Goal: Register for event/course

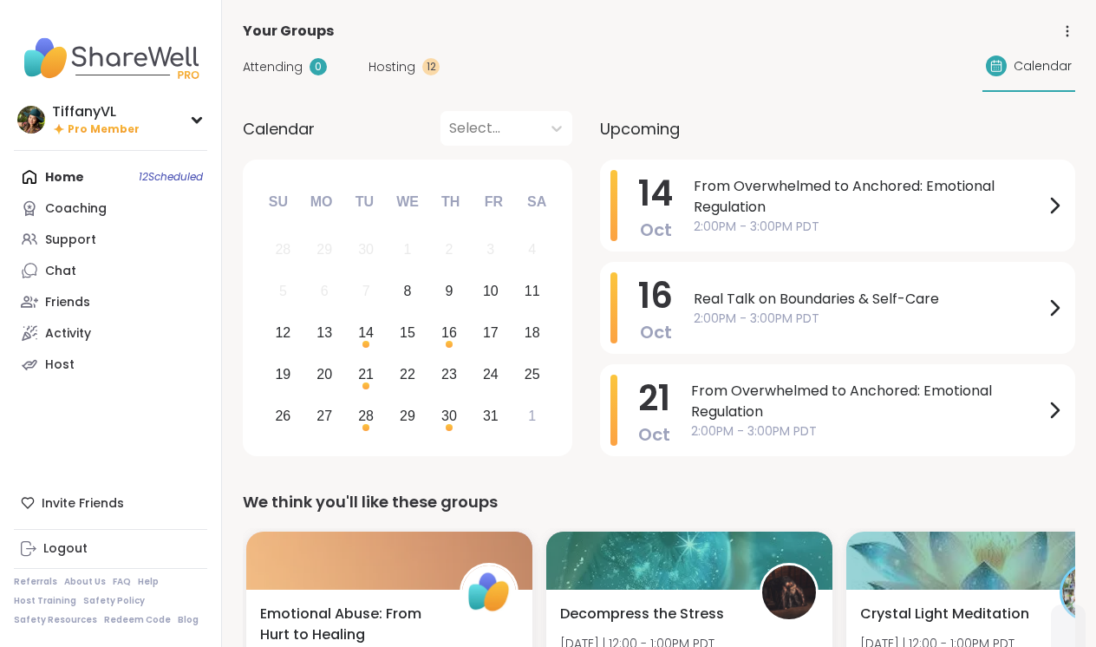
click at [176, 176] on div "Home 12 Scheduled Coaching Support Chat Friends Activity Host" at bounding box center [110, 270] width 193 height 219
click at [825, 314] on span "2:00PM - 3:00PM PDT" at bounding box center [869, 319] width 350 height 18
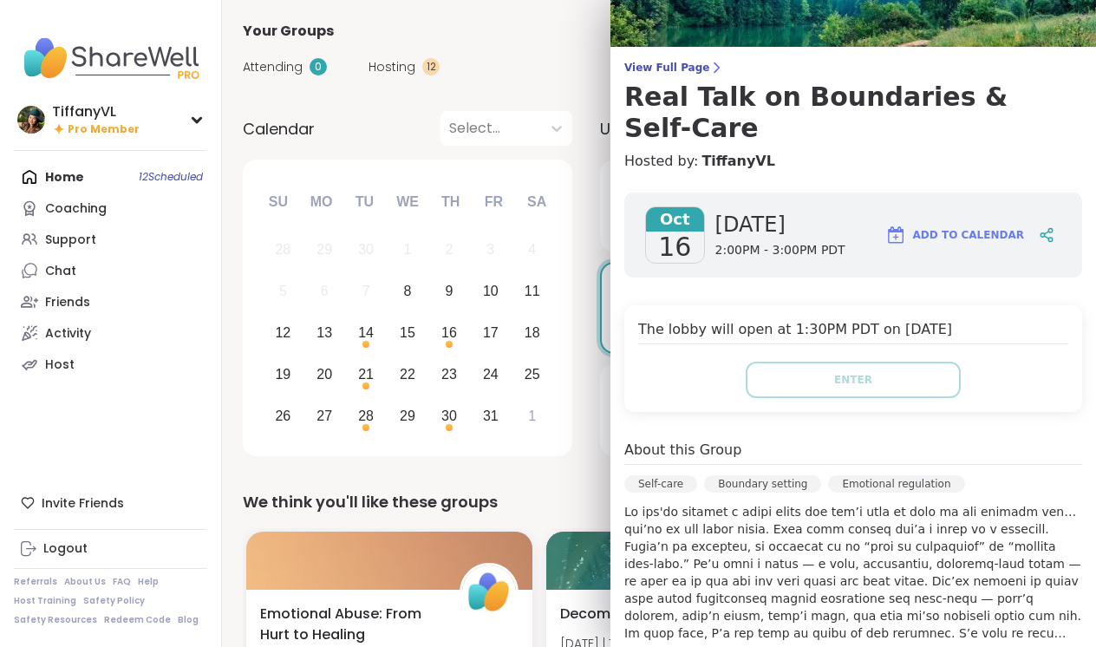
scroll to position [83, 0]
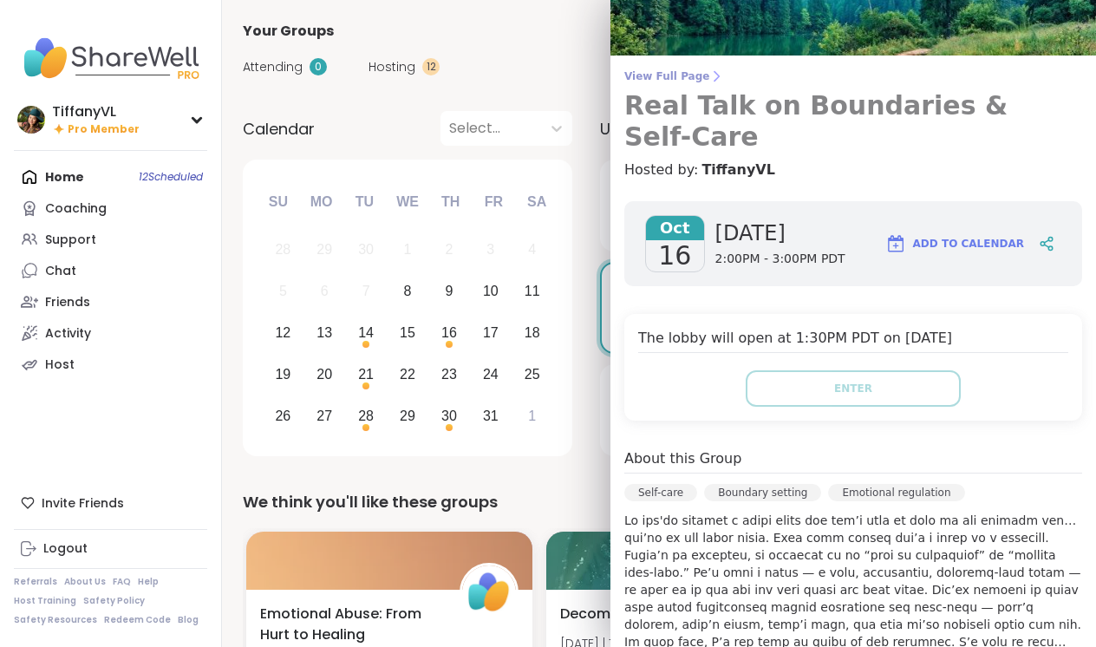
click at [786, 101] on h3 "Real Talk on Boundaries & Self-Care" at bounding box center [853, 121] width 458 height 62
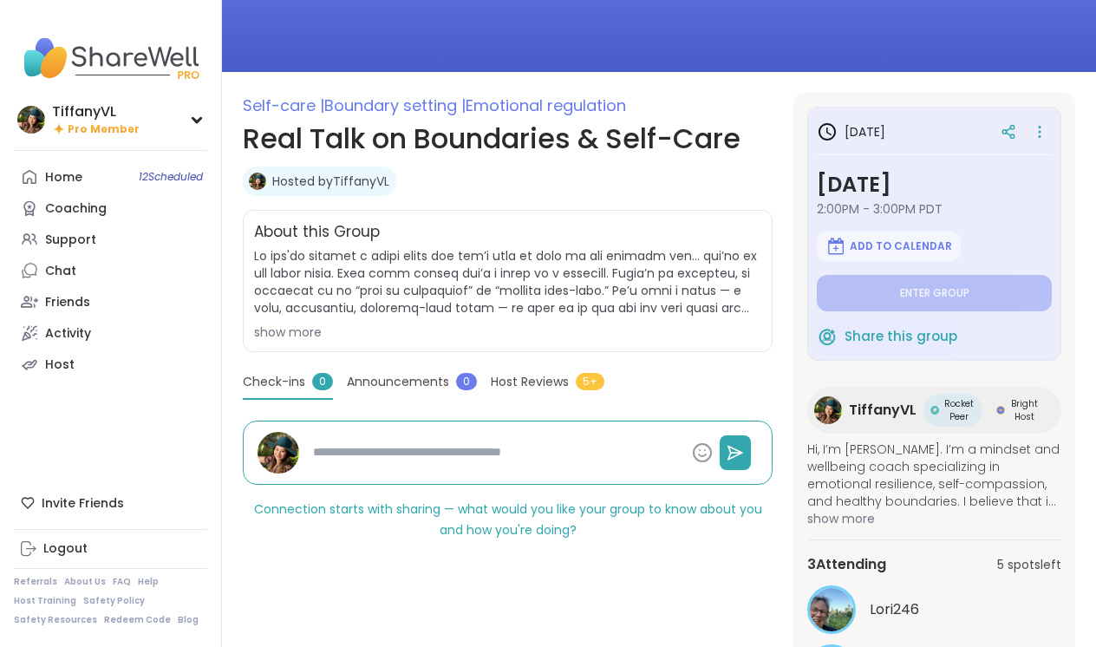
scroll to position [157, 0]
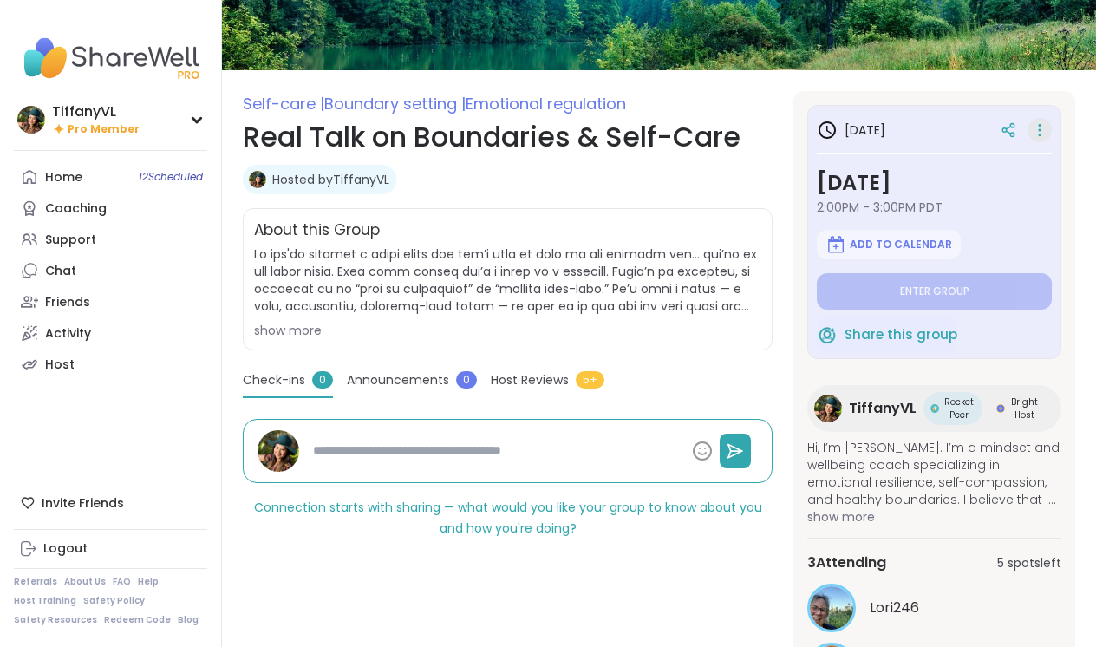
click at [1035, 128] on icon at bounding box center [1039, 130] width 17 height 24
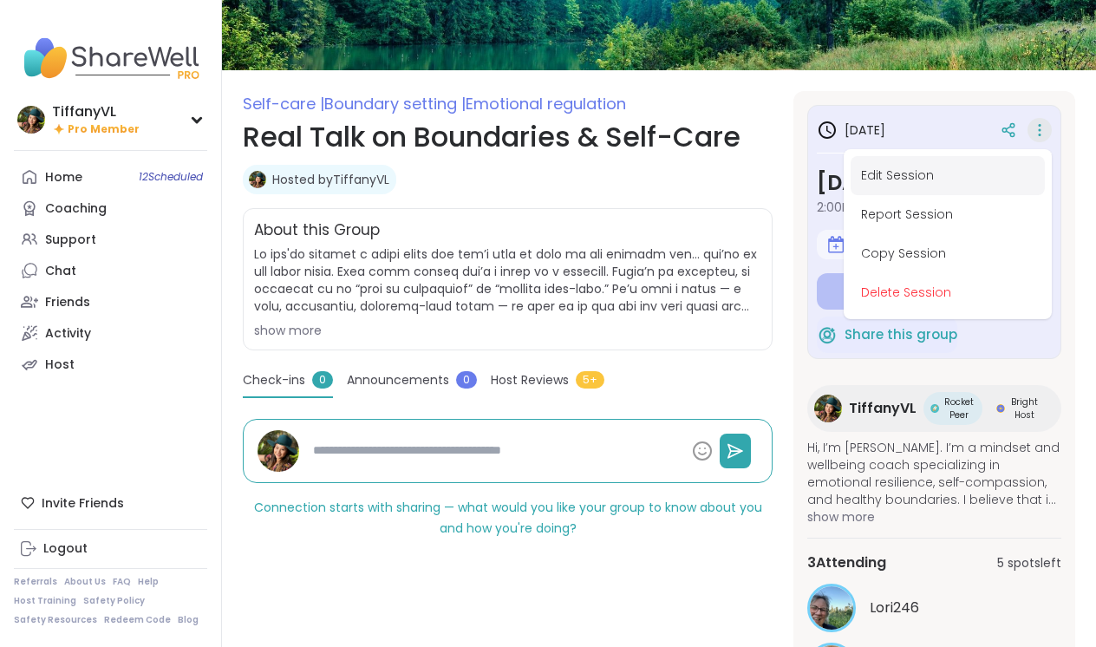
click at [935, 171] on button "Edit Session" at bounding box center [948, 175] width 194 height 39
type textarea "*"
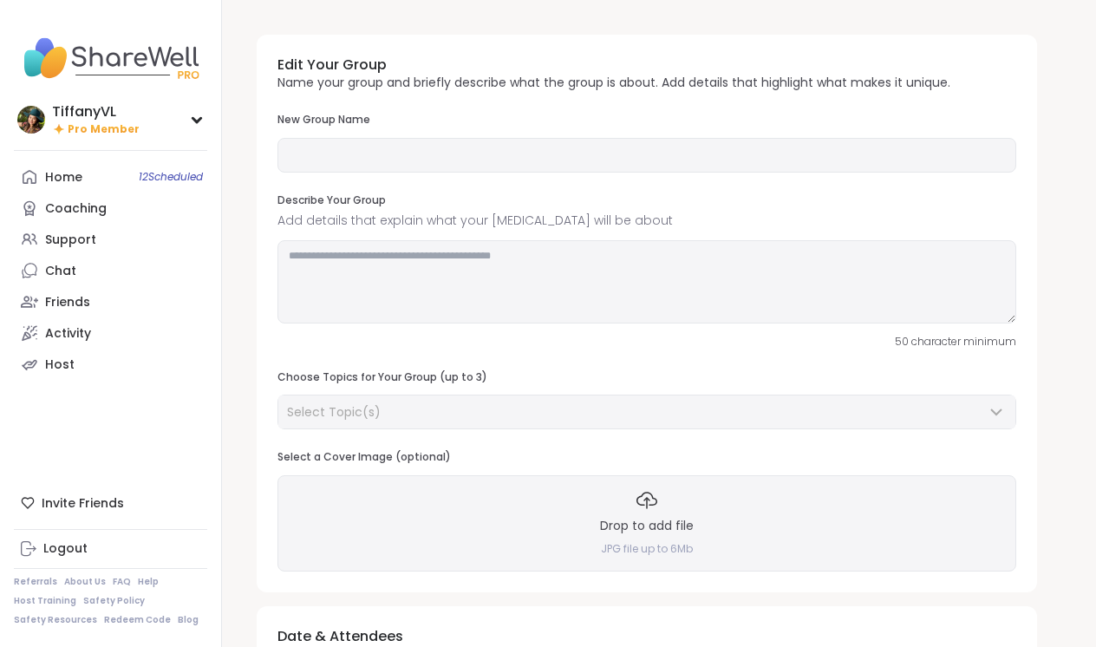
type input "**********"
type textarea "**********"
type input "*"
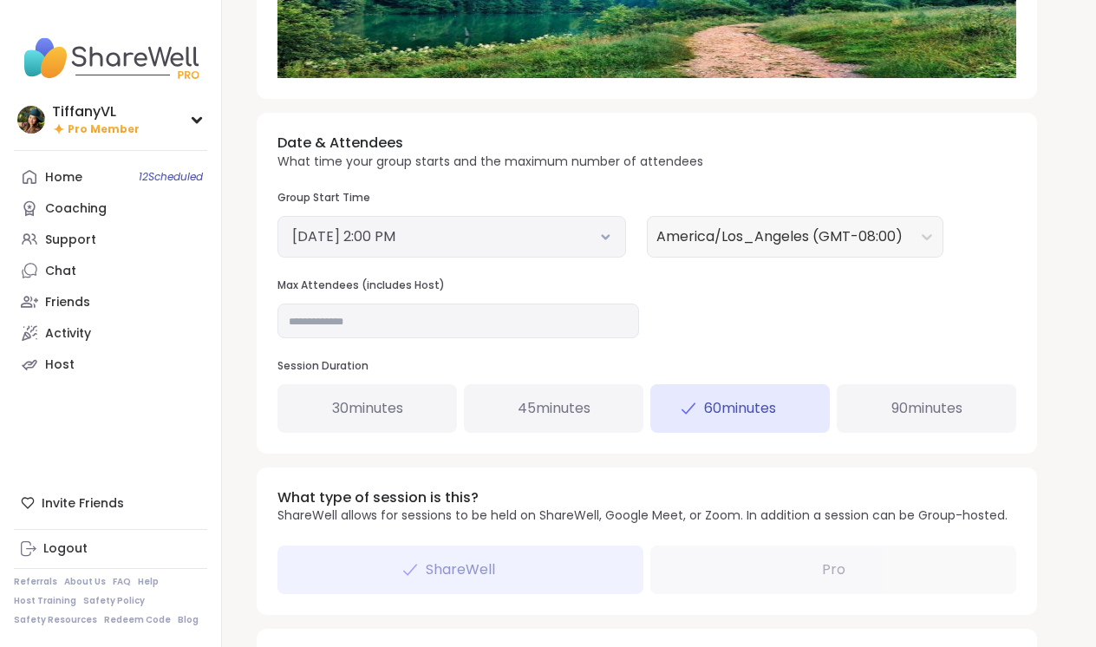
scroll to position [557, 0]
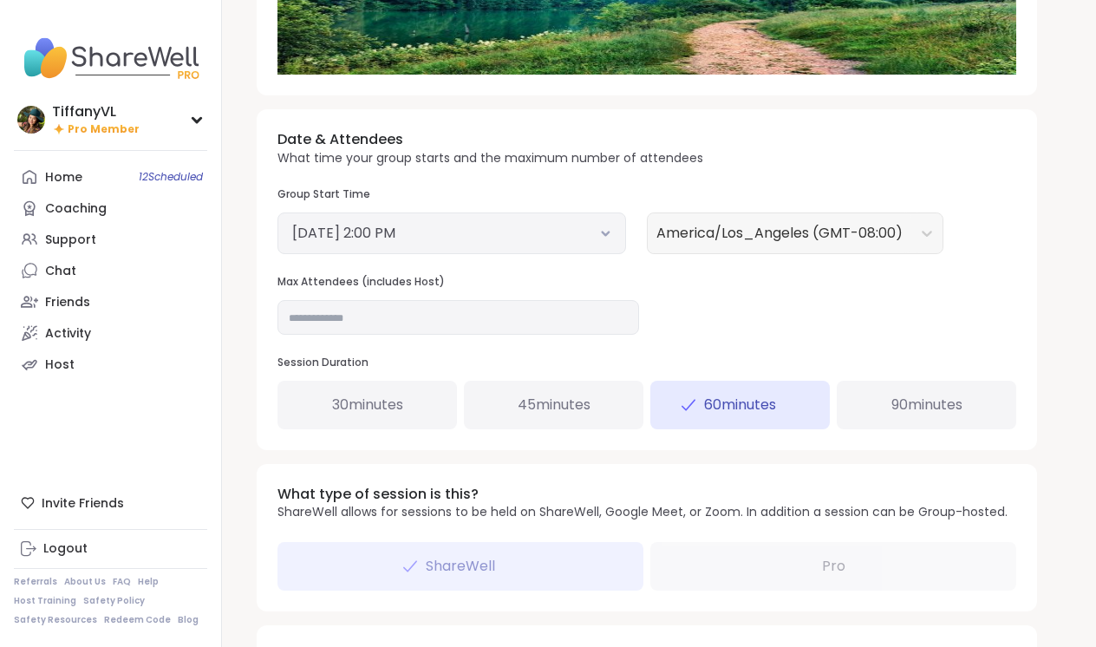
click at [455, 233] on button "October 16, 2025 2:00 PM" at bounding box center [451, 233] width 319 height 21
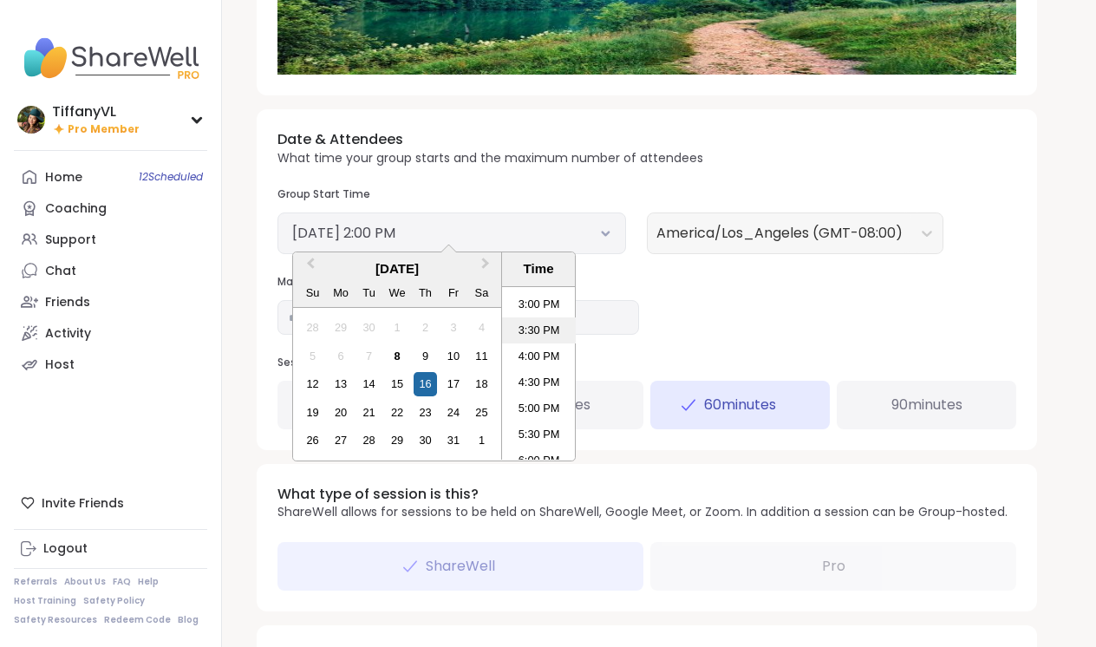
scroll to position [787, 0]
click at [543, 393] on li "5:00 PM" at bounding box center [539, 398] width 74 height 26
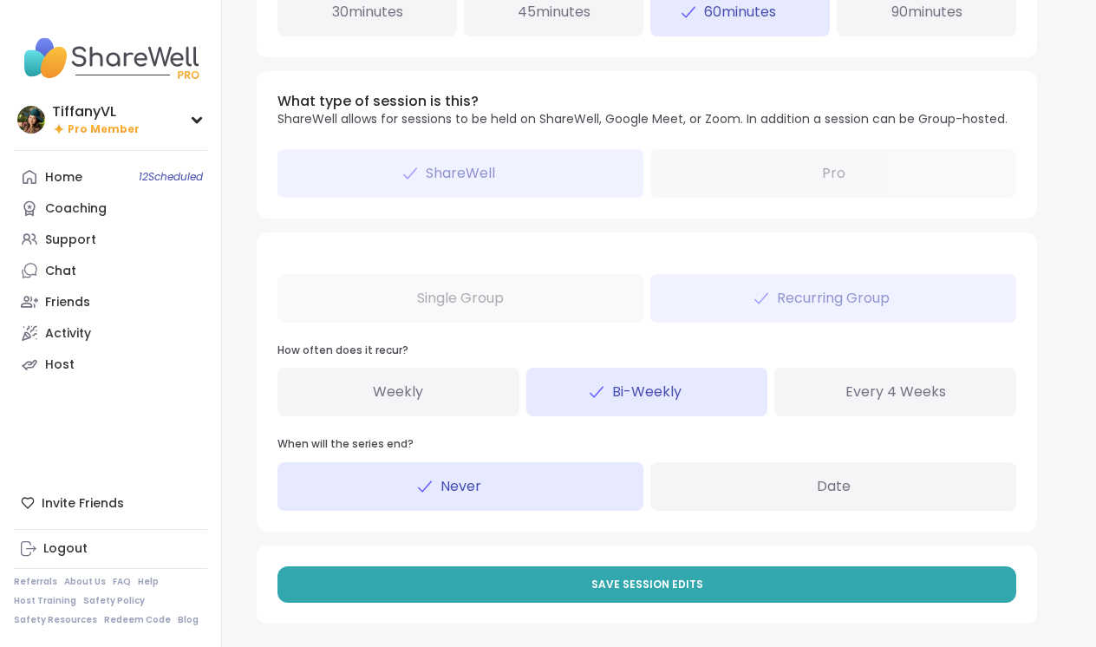
scroll to position [949, 0]
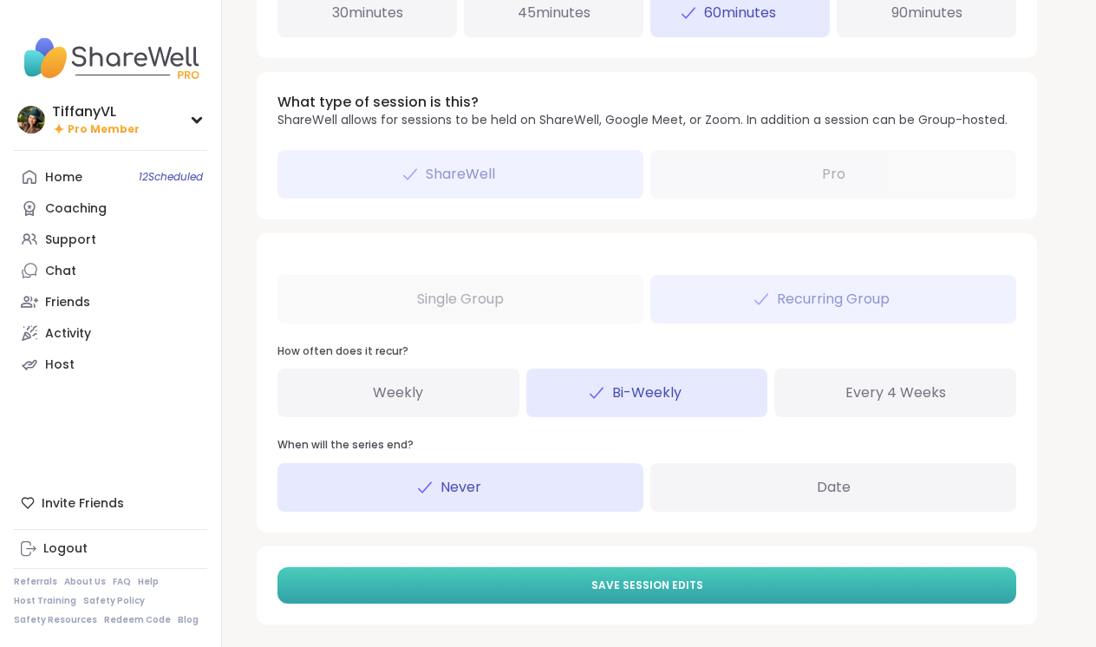
click at [711, 574] on button "Save Session Edits" at bounding box center [647, 585] width 739 height 36
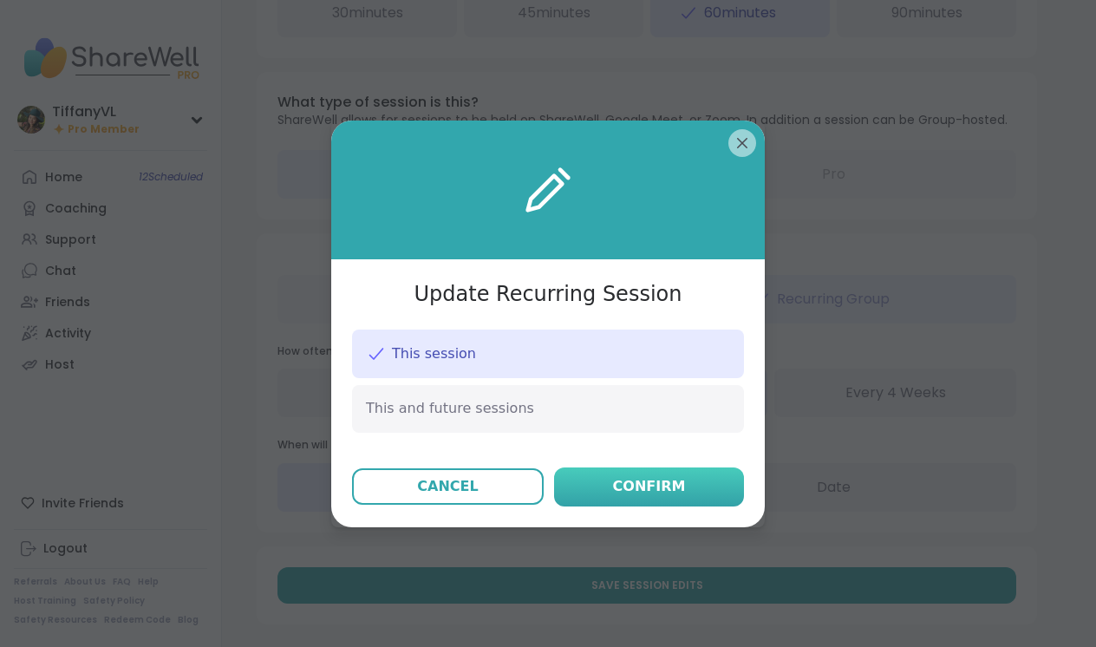
click at [657, 494] on div "Confirm" at bounding box center [649, 486] width 73 height 21
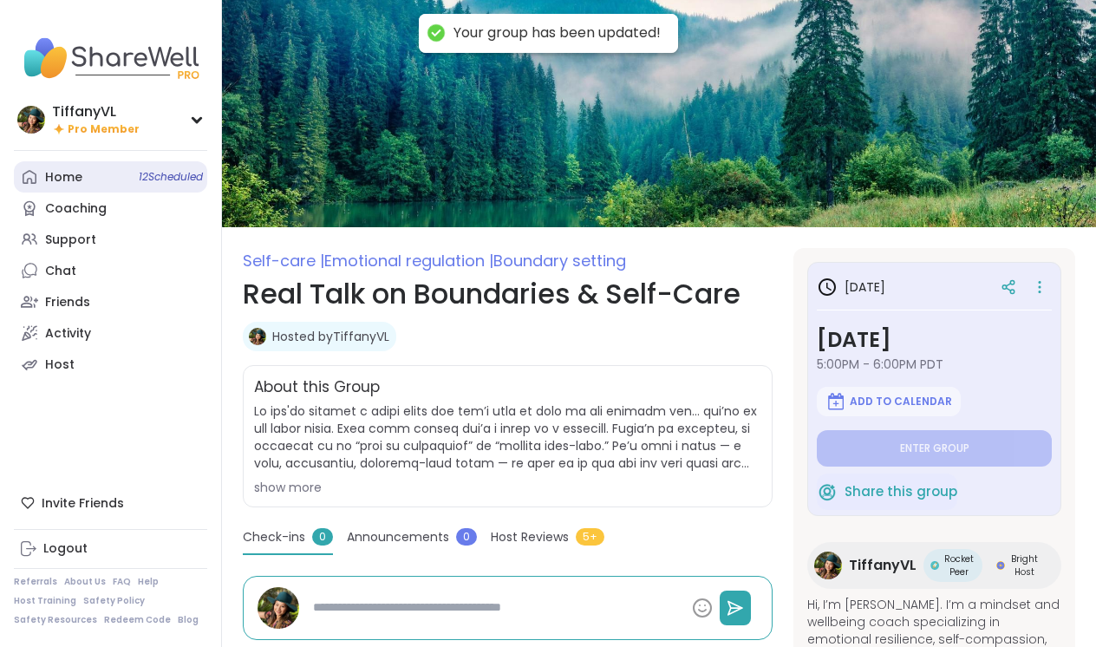
click at [147, 180] on span "12 Scheduled" at bounding box center [171, 177] width 64 height 14
type textarea "*"
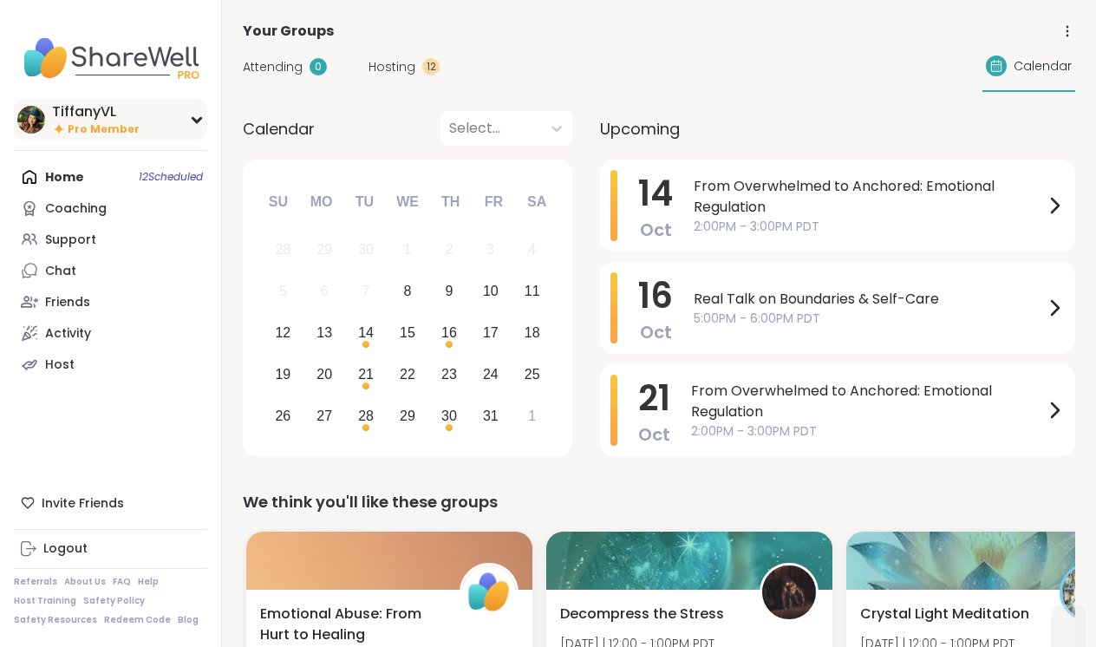
click at [75, 110] on div "TiffanyVL" at bounding box center [96, 111] width 88 height 19
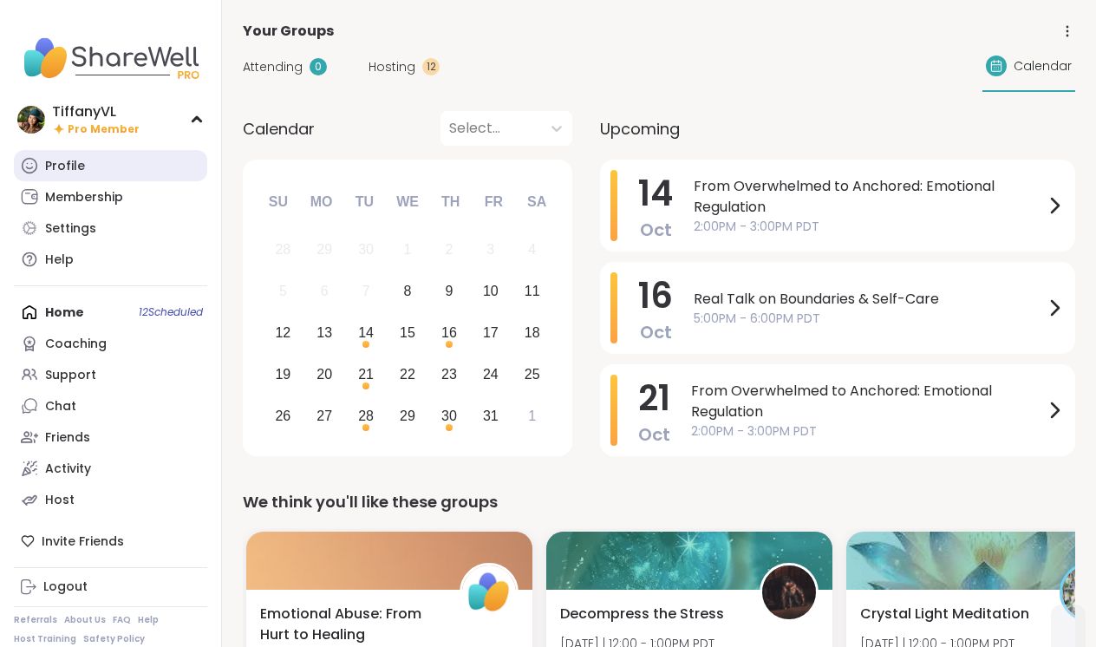
click at [82, 159] on div "Profile" at bounding box center [65, 166] width 40 height 17
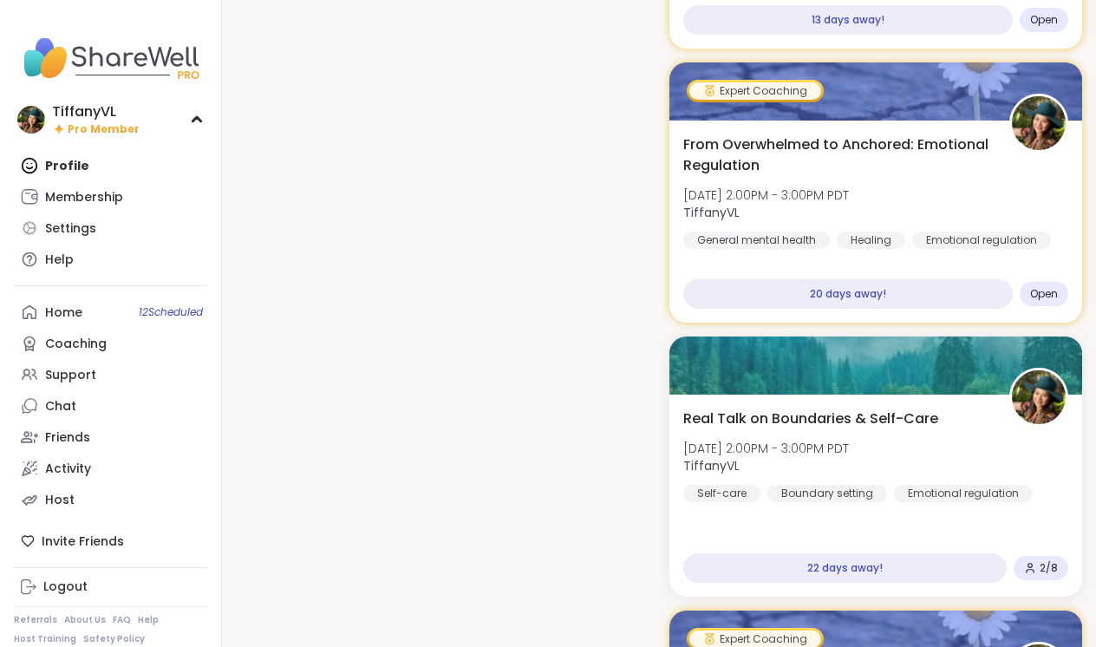
scroll to position [2235, 0]
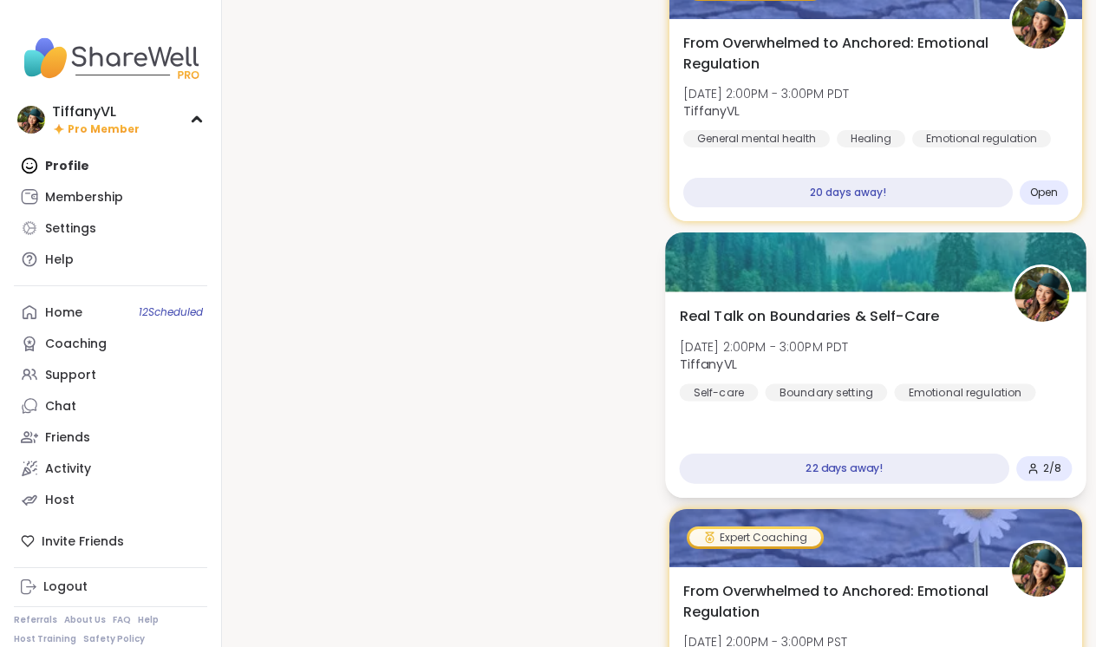
click at [1035, 295] on img at bounding box center [1042, 293] width 55 height 55
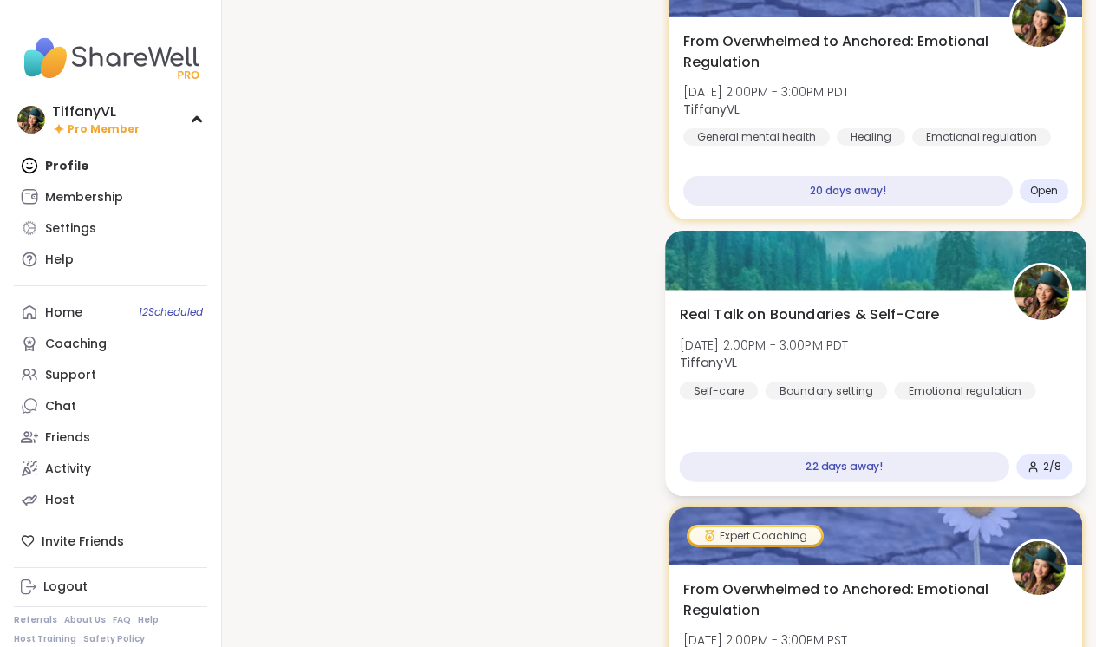
scroll to position [2266, 0]
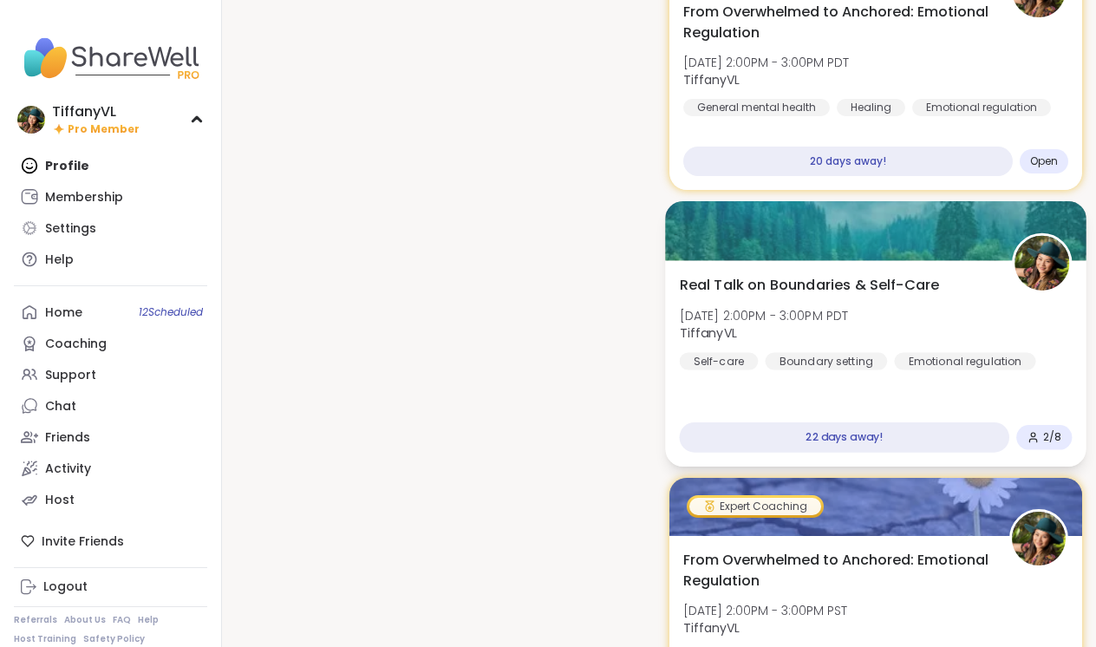
click at [1039, 257] on img at bounding box center [1042, 262] width 55 height 55
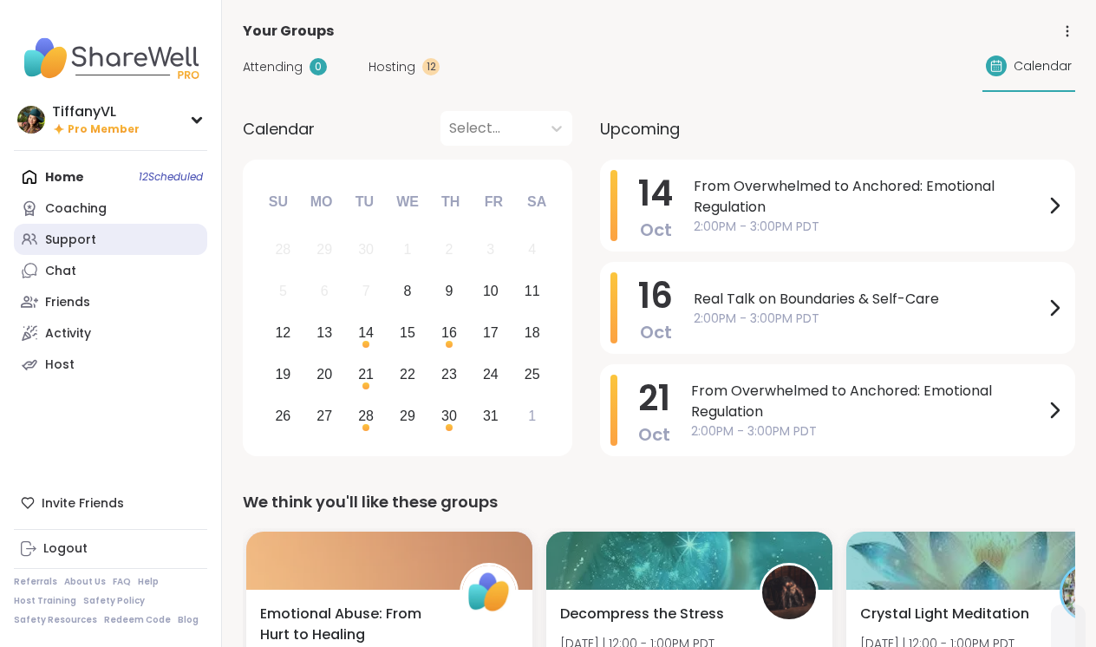
click at [96, 242] on link "Support" at bounding box center [110, 239] width 193 height 31
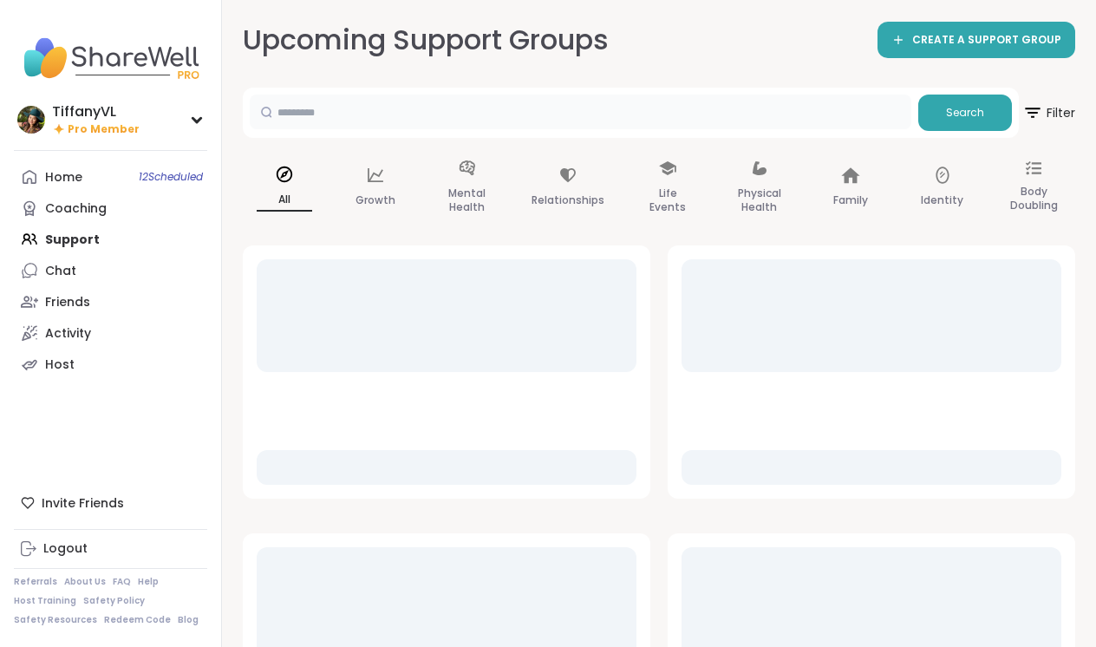
click at [396, 122] on input "text" at bounding box center [581, 112] width 662 height 35
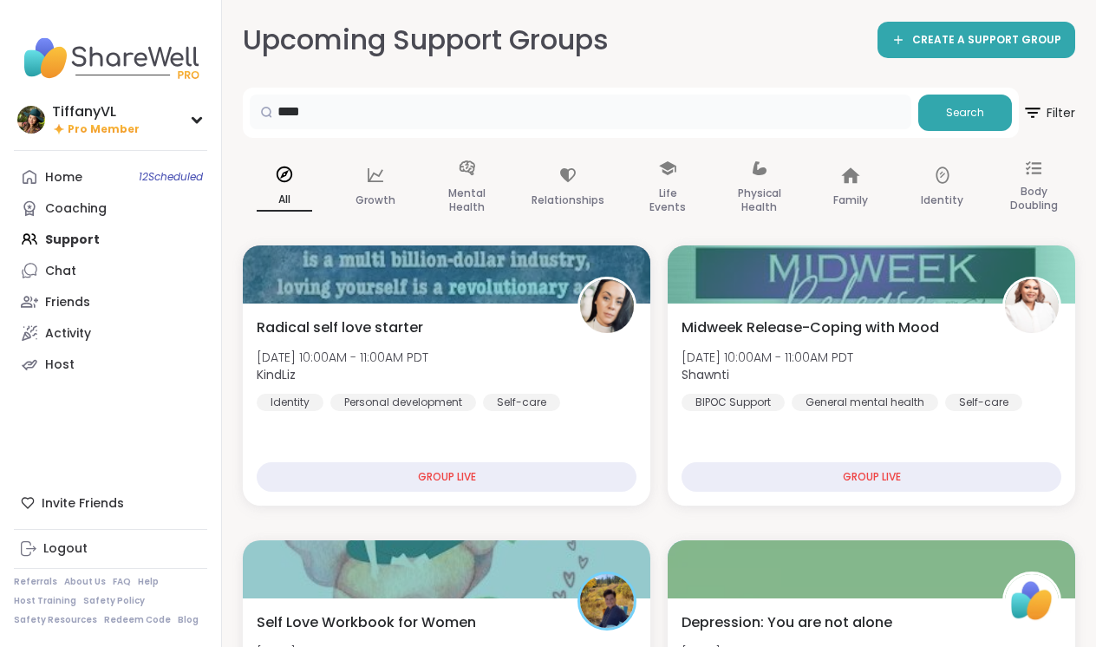
type input "****"
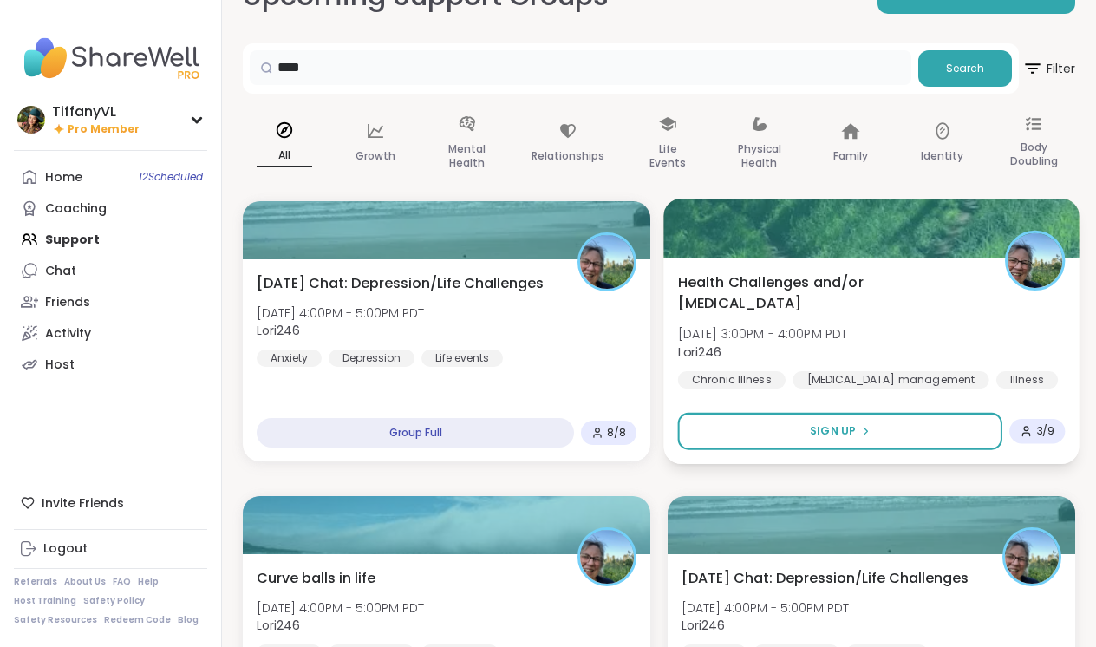
scroll to position [45, 0]
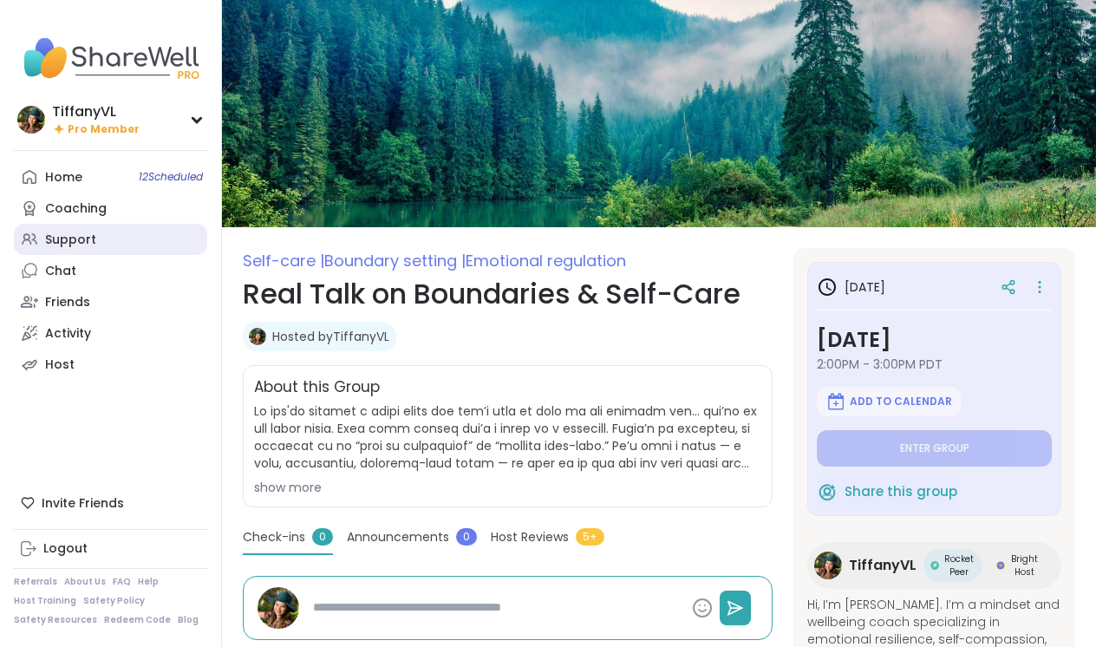
click at [96, 240] on link "Support" at bounding box center [110, 239] width 193 height 31
type textarea "*"
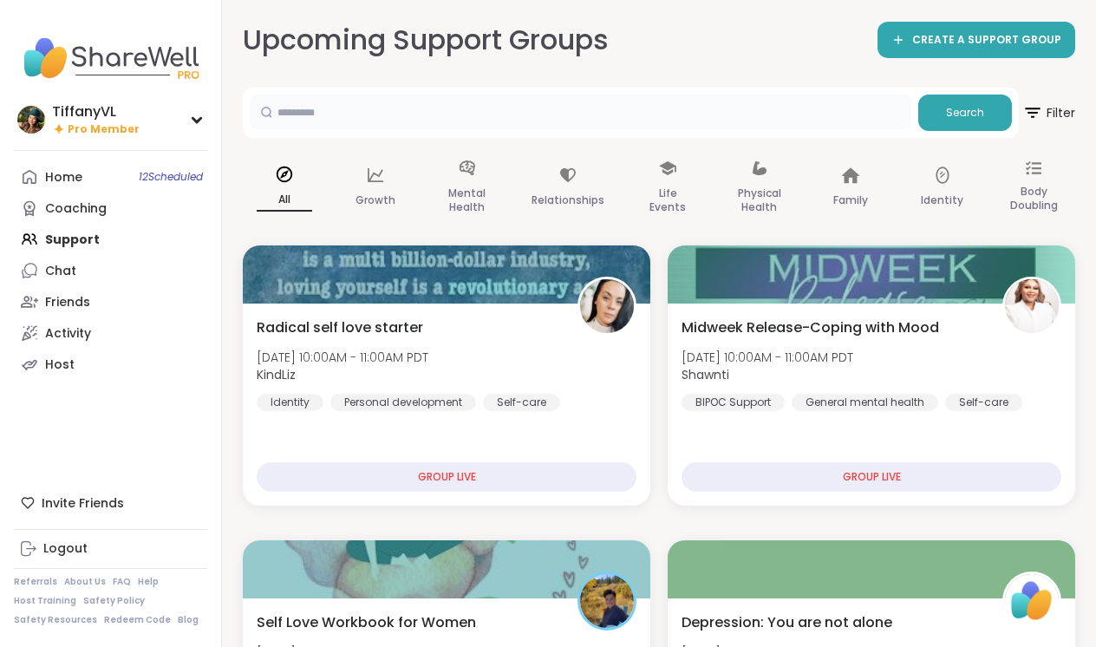
click at [530, 118] on input "text" at bounding box center [581, 112] width 662 height 35
type input "****"
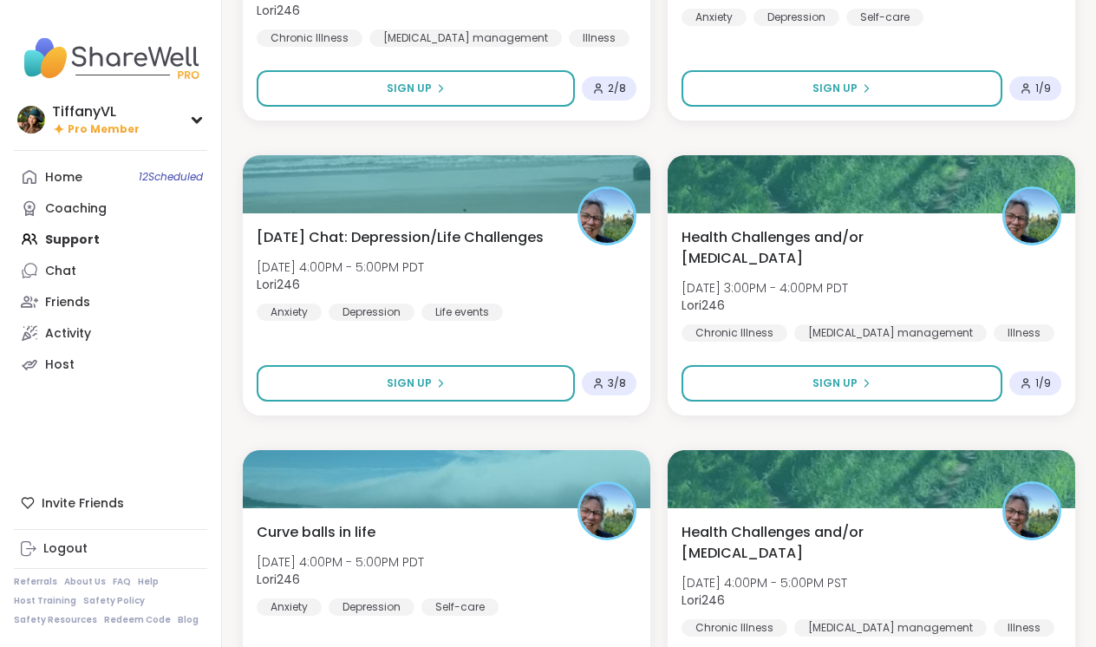
scroll to position [983, 0]
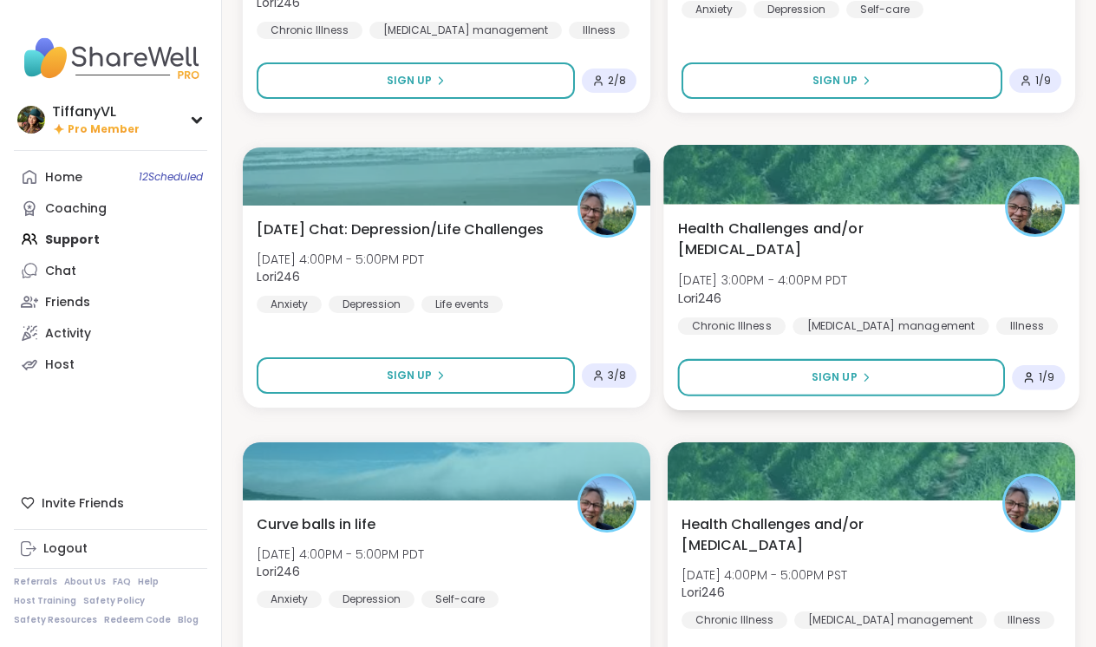
click at [1025, 201] on img at bounding box center [1035, 207] width 55 height 55
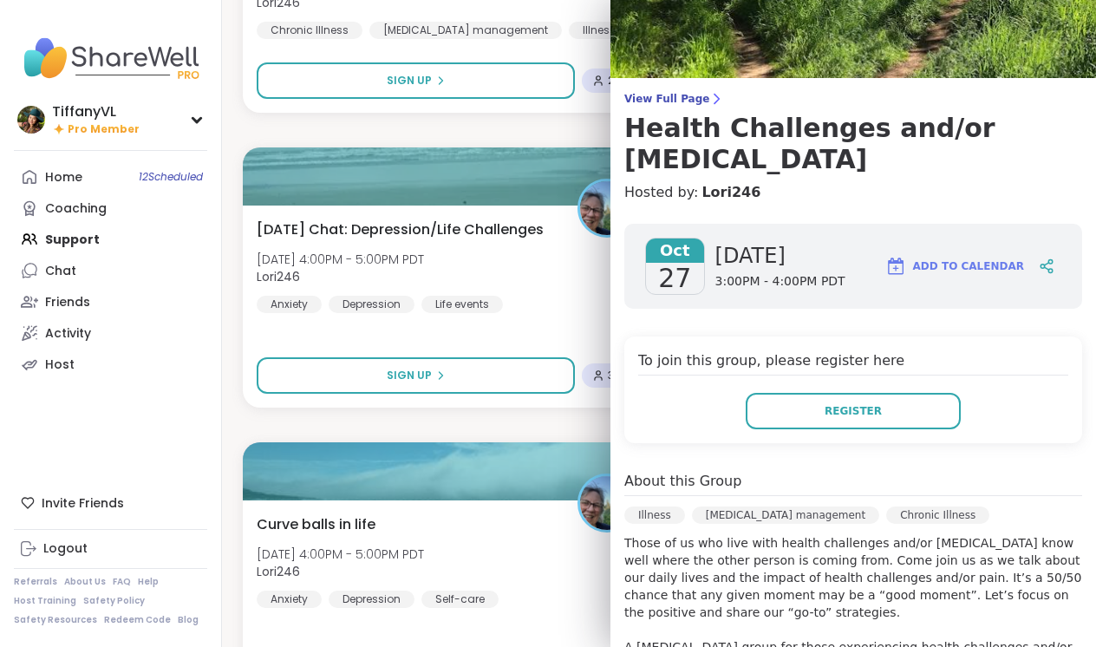
scroll to position [72, 0]
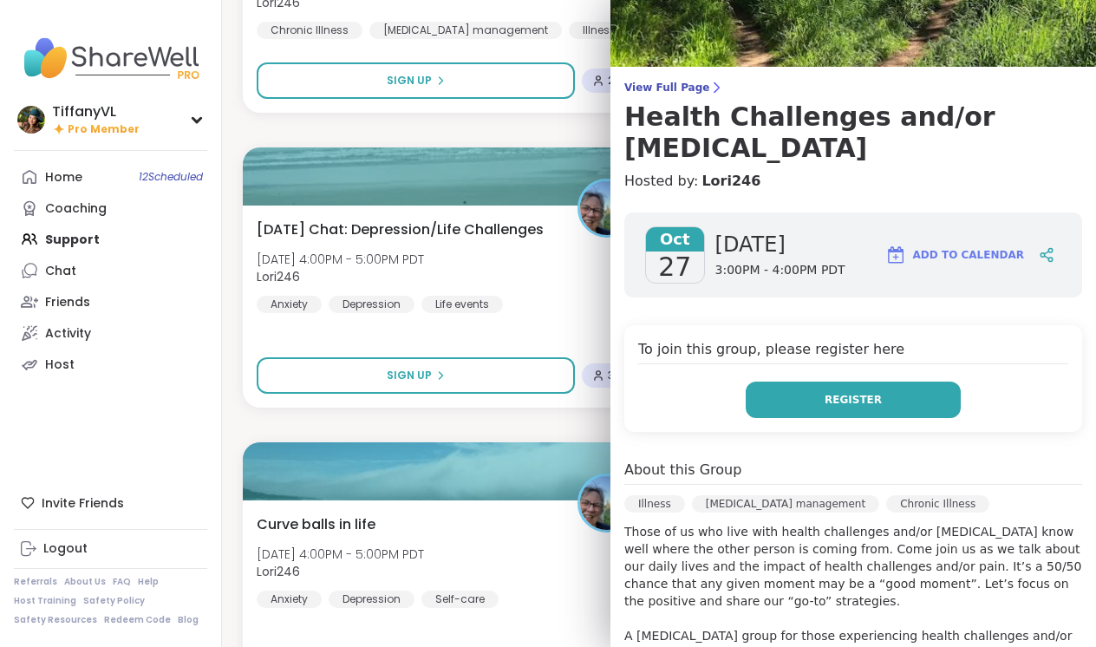
click at [856, 392] on span "Register" at bounding box center [853, 400] width 57 height 16
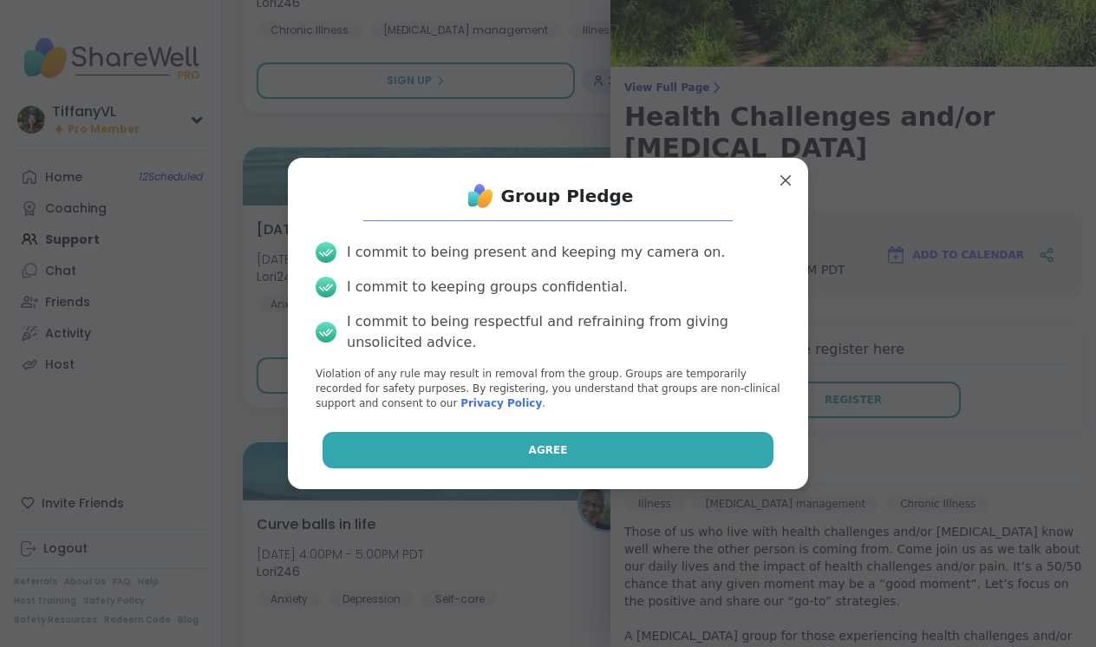
click at [601, 447] on button "Agree" at bounding box center [549, 450] width 452 height 36
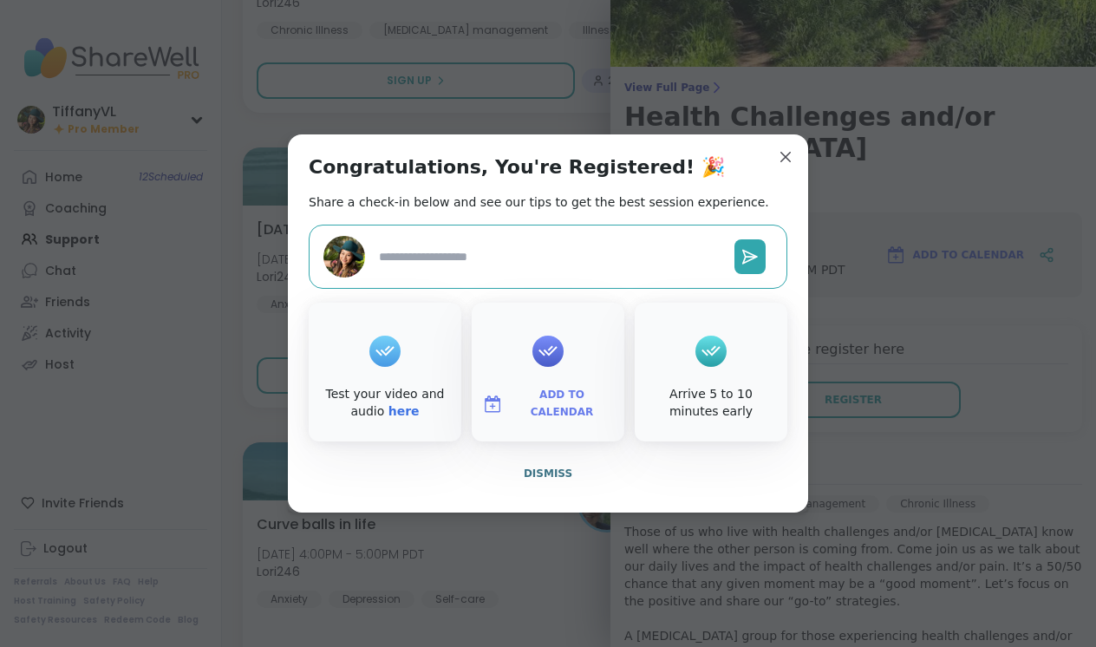
type textarea "*"
click at [543, 405] on span "Add to Calendar" at bounding box center [562, 404] width 104 height 34
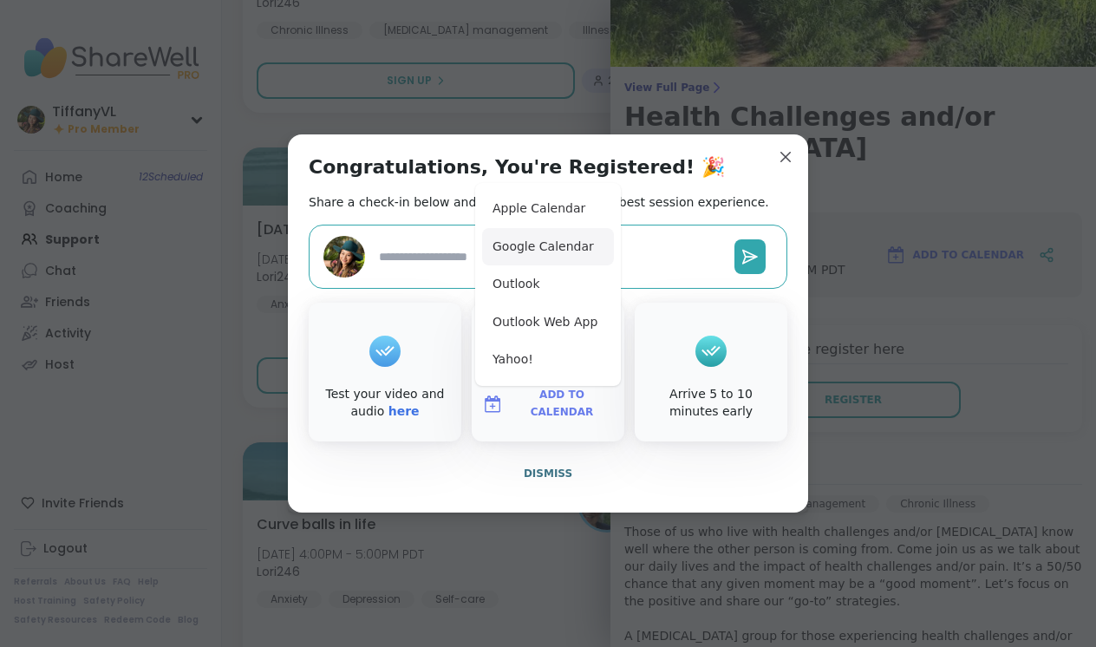
click at [555, 251] on button "Google Calendar" at bounding box center [548, 247] width 132 height 38
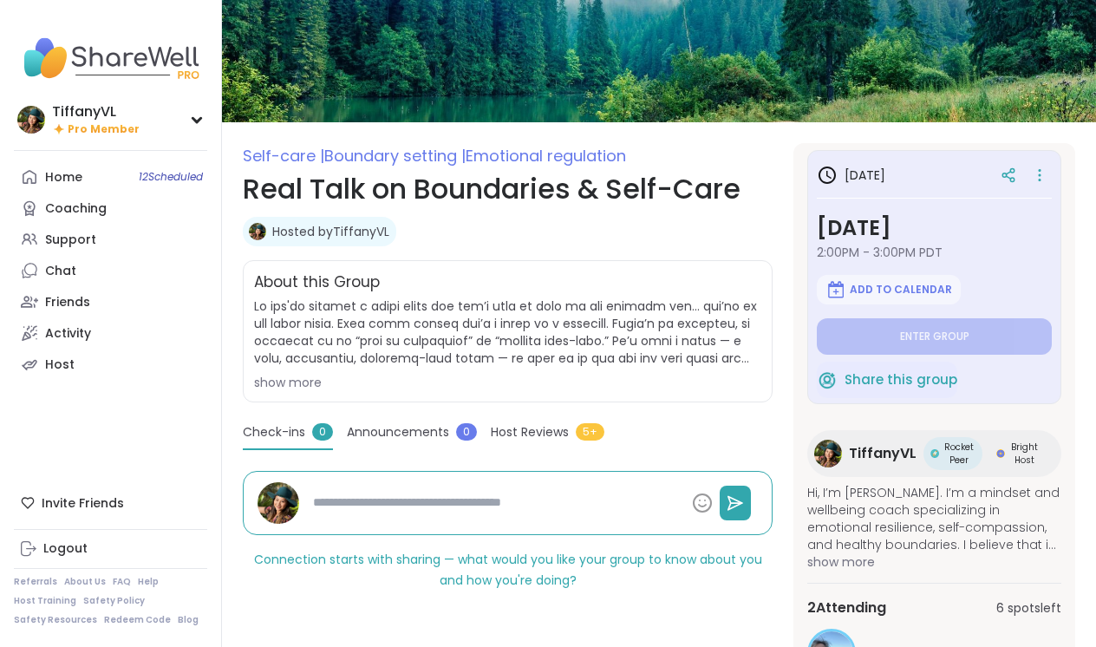
scroll to position [123, 0]
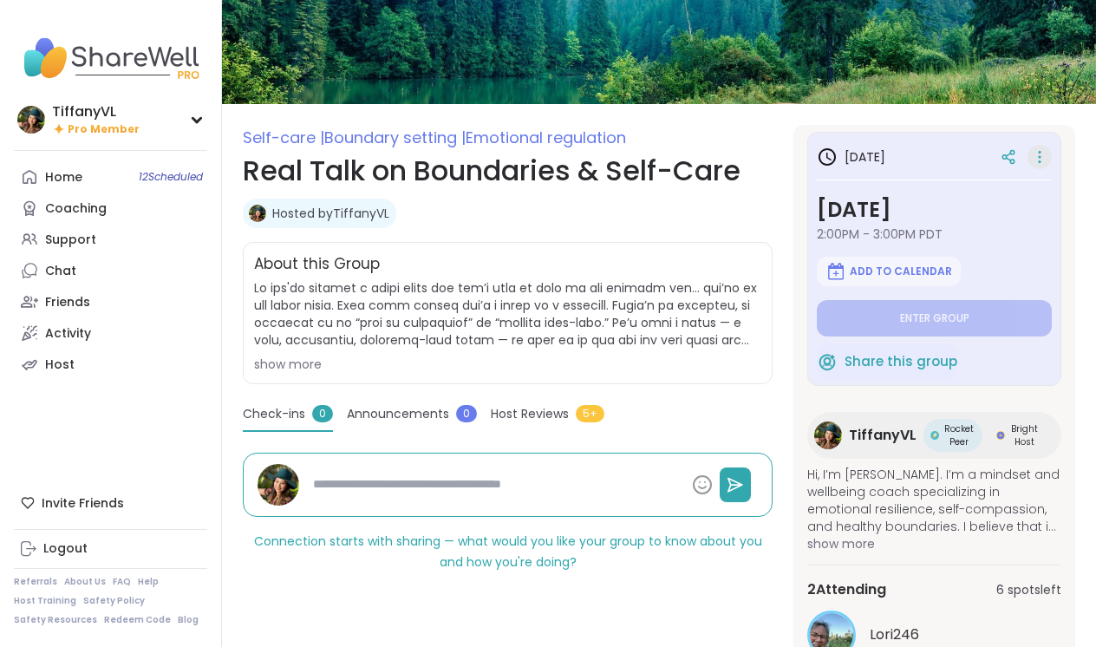
click at [1037, 155] on icon at bounding box center [1039, 157] width 17 height 24
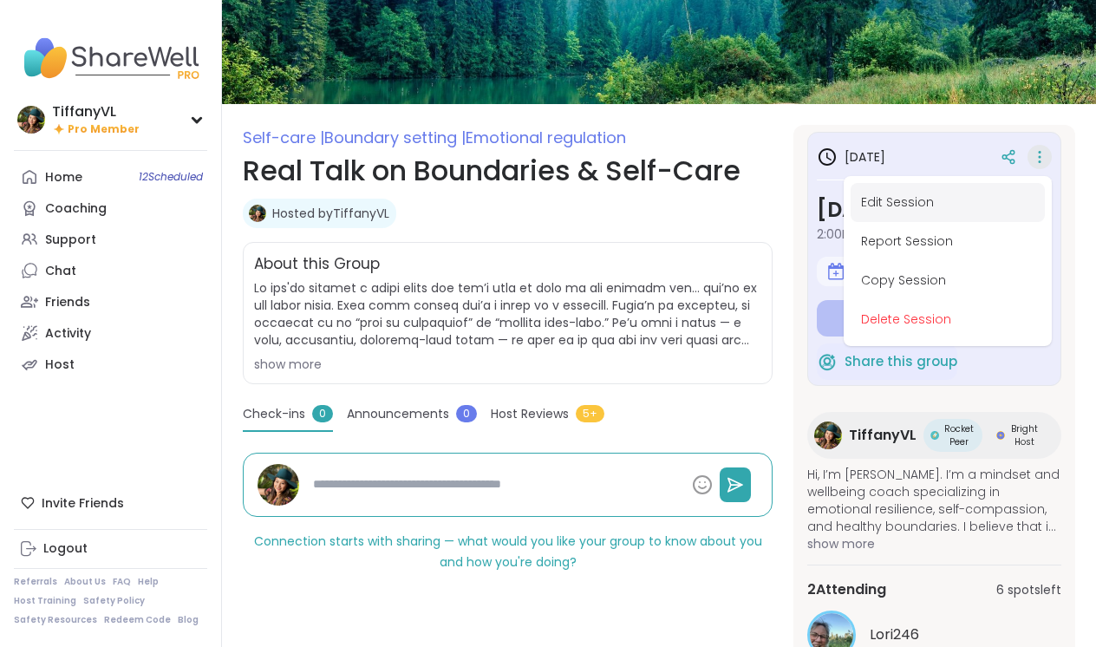
click at [867, 200] on button "Edit Session" at bounding box center [948, 202] width 194 height 39
type textarea "*"
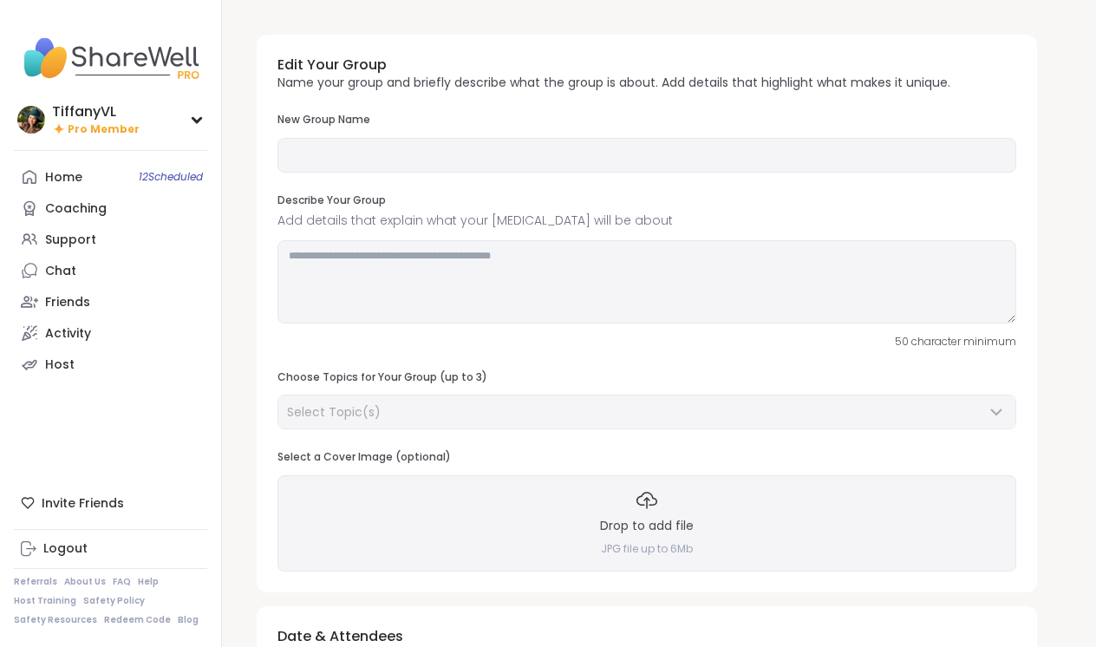
type input "**********"
type textarea "**********"
type input "*"
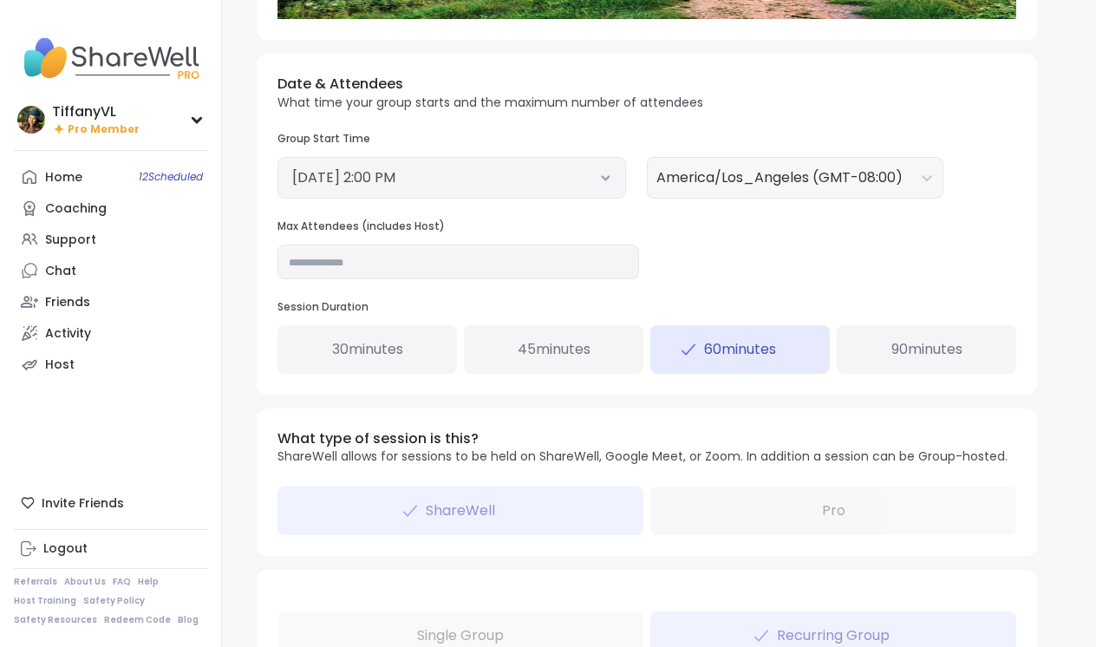
scroll to position [602, 0]
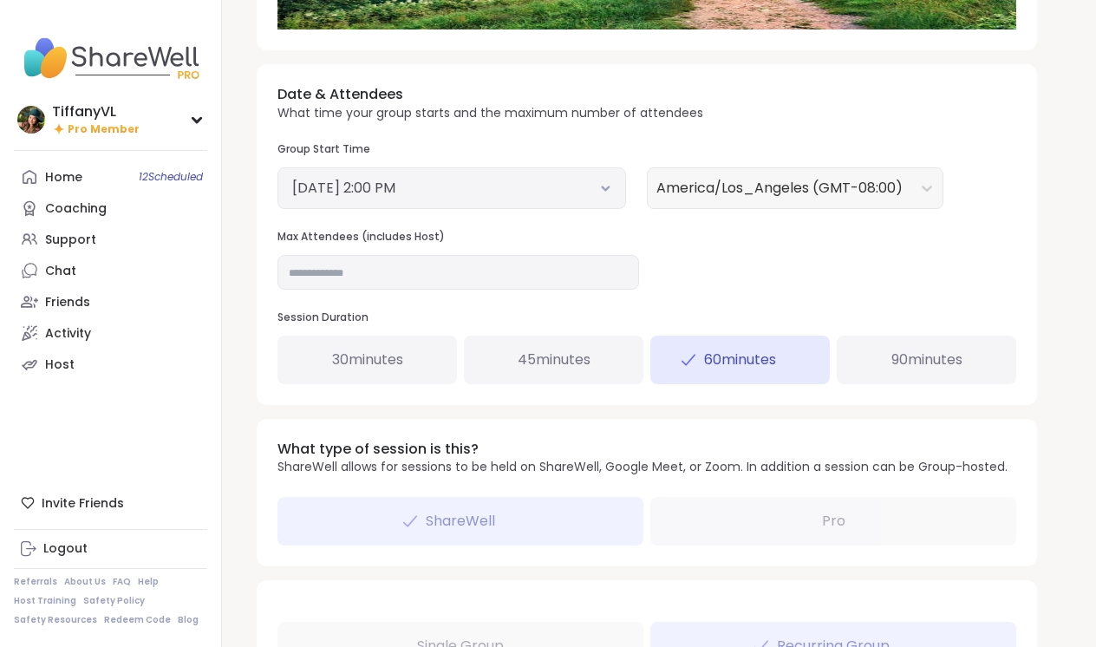
click at [474, 180] on button "October 30, 2025 2:00 PM" at bounding box center [451, 188] width 319 height 21
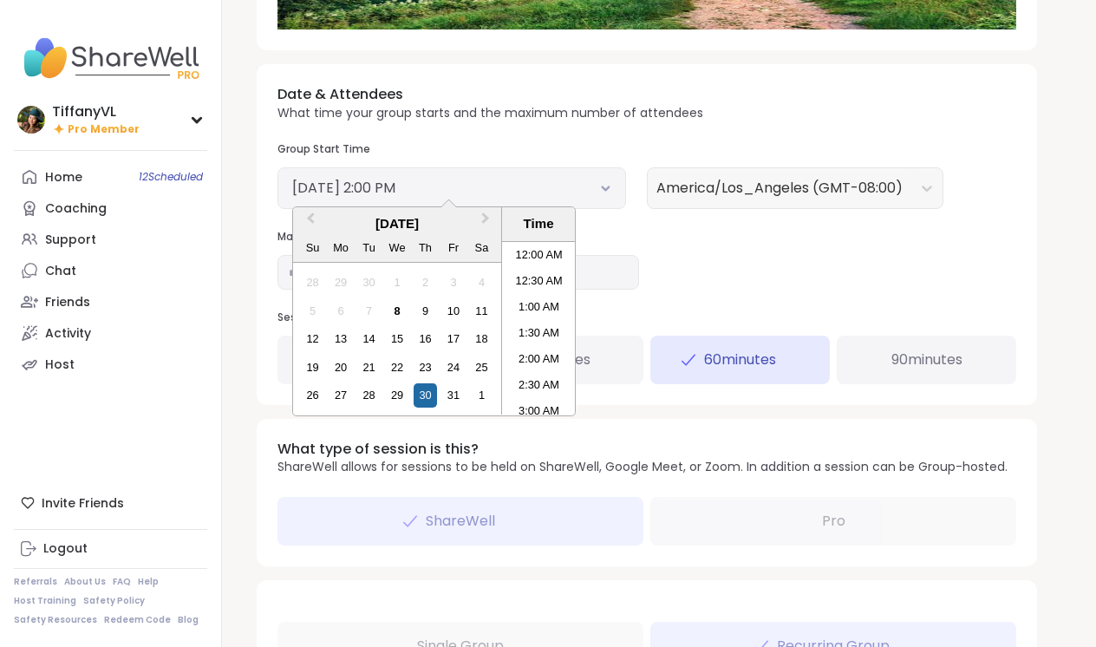
scroll to position [655, 0]
click at [336, 383] on div "27" at bounding box center [341, 394] width 23 height 23
click at [544, 322] on li "5:00 PM" at bounding box center [539, 323] width 74 height 26
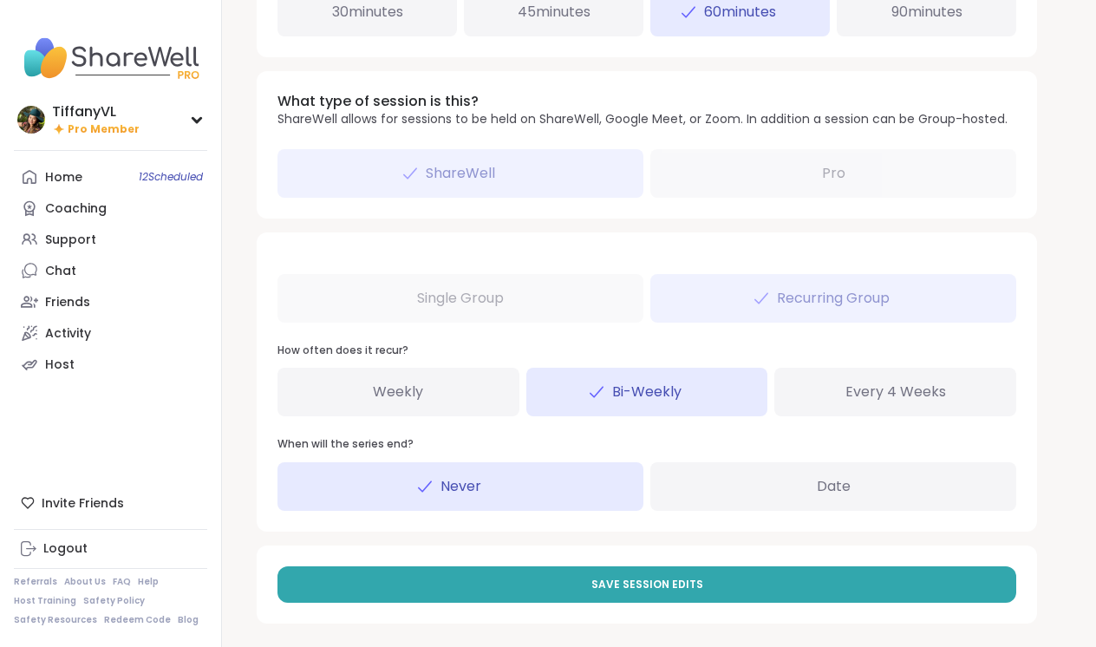
scroll to position [949, 0]
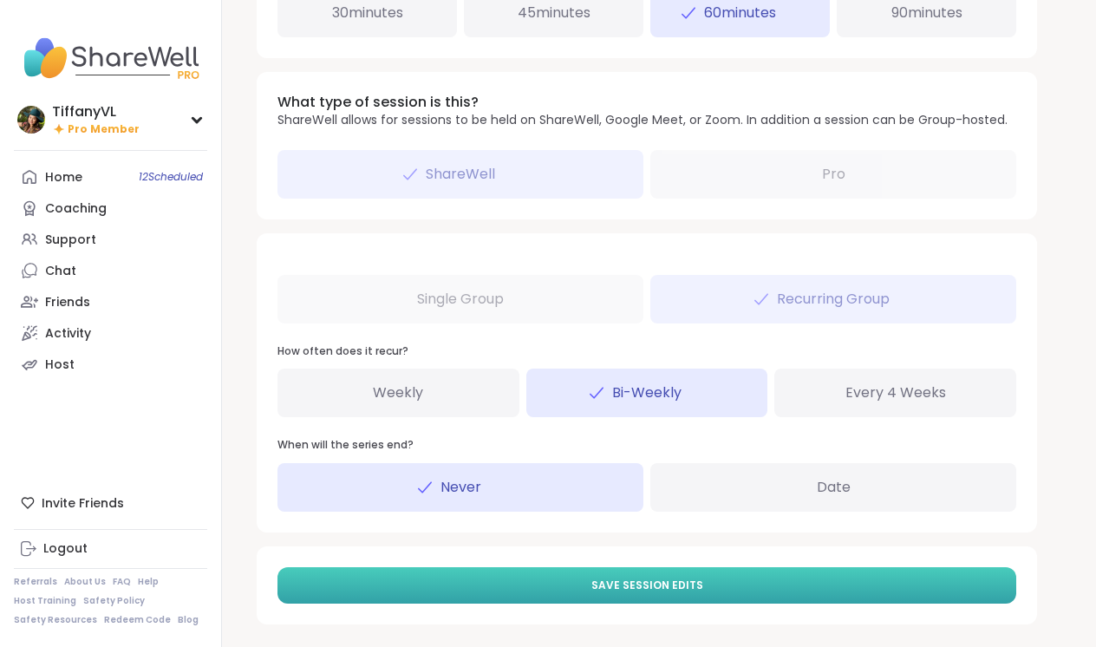
click at [702, 580] on button "Save Session Edits" at bounding box center [647, 585] width 739 height 36
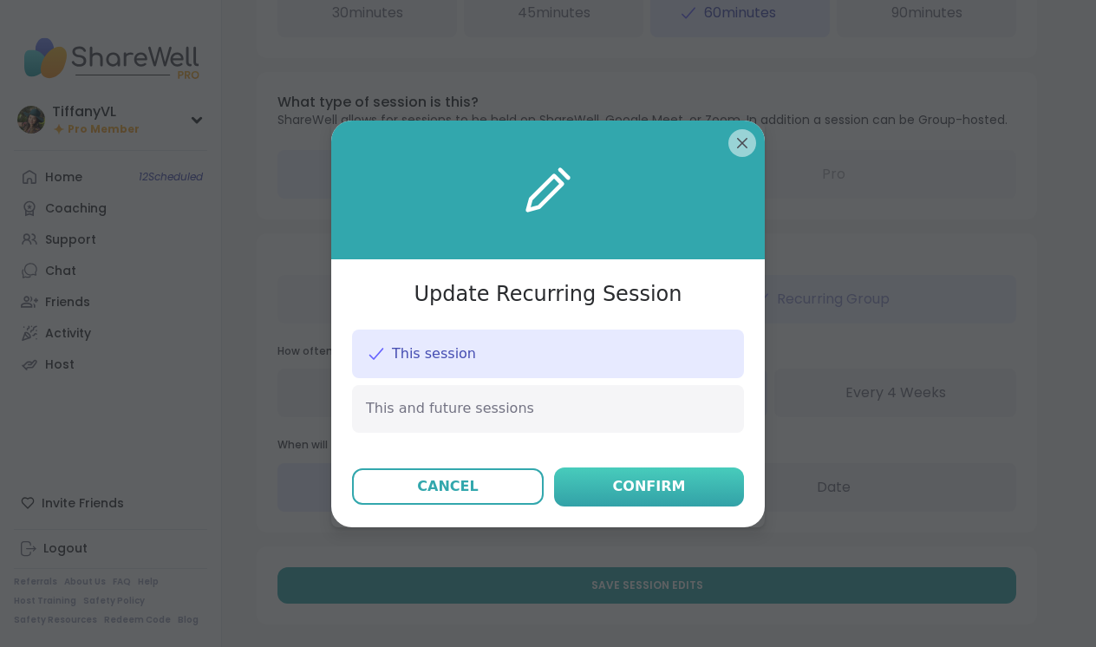
click at [670, 483] on div "Confirm" at bounding box center [649, 486] width 73 height 21
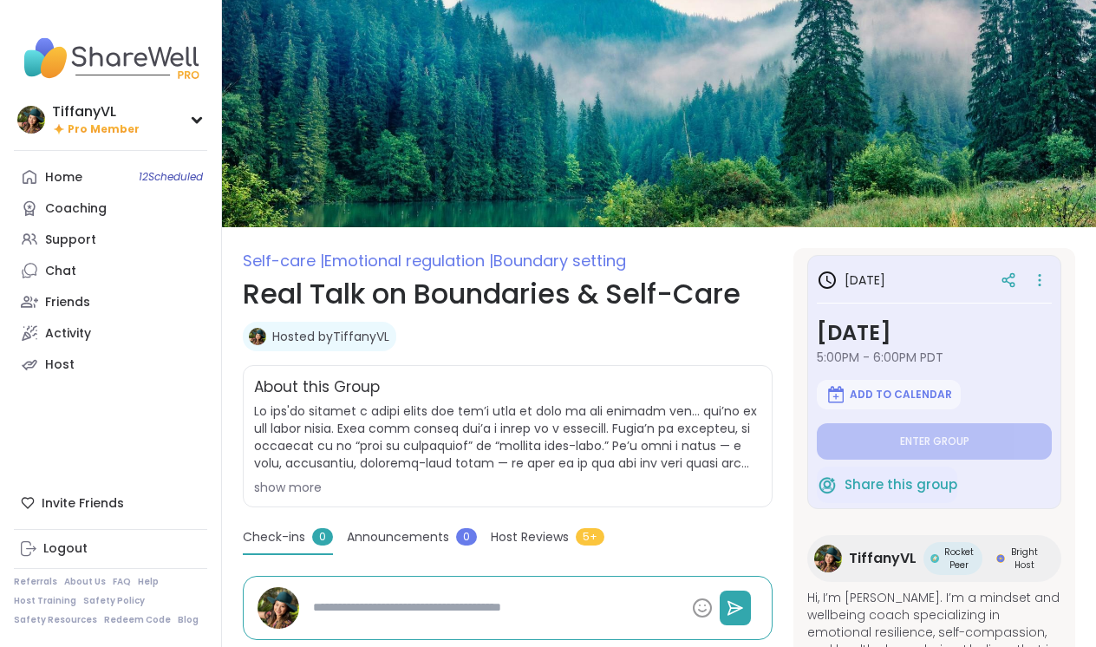
scroll to position [7, 0]
type textarea "*"
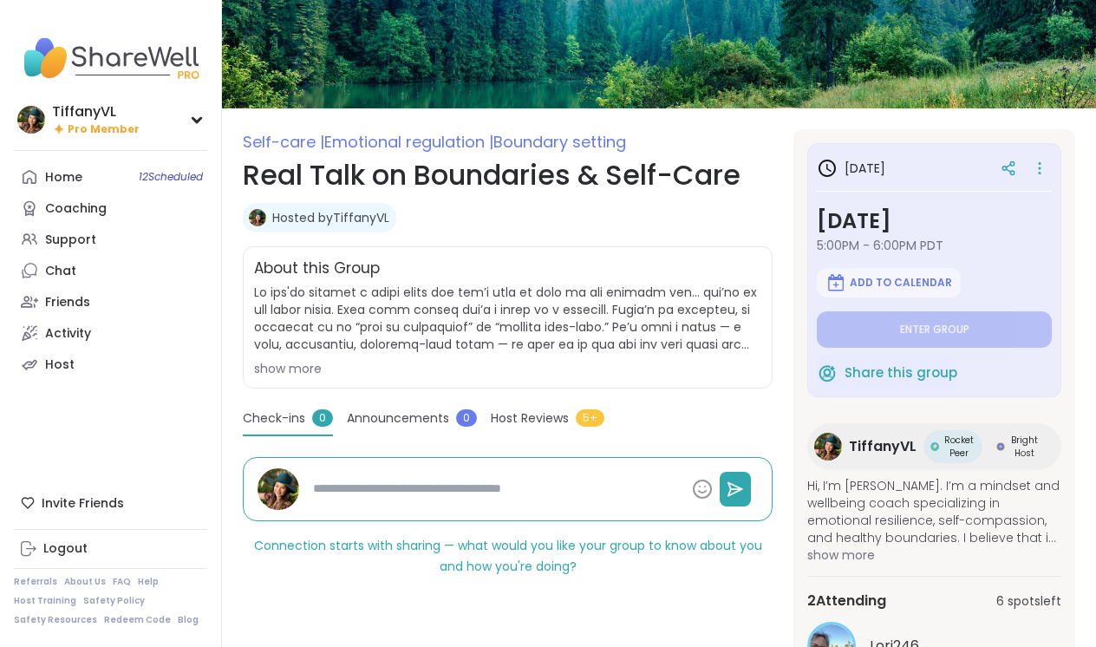
scroll to position [117, 0]
